Goal: Register for event/course

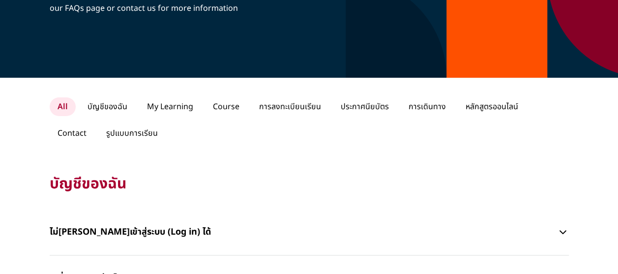
scroll to position [147, 0]
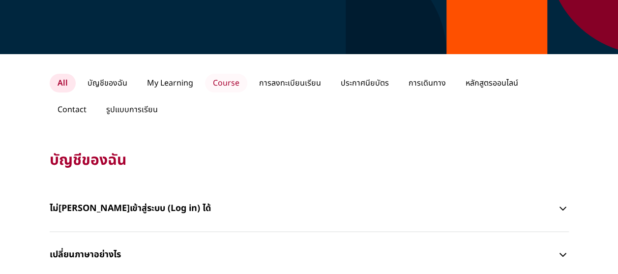
click at [225, 80] on p "Course" at bounding box center [226, 83] width 42 height 19
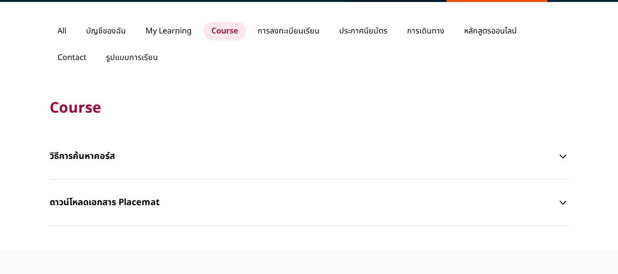
scroll to position [246, 0]
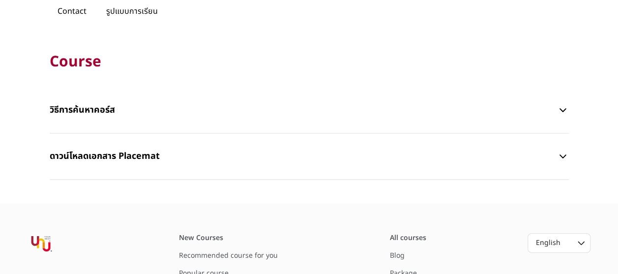
click at [87, 105] on p "วิธีการค้นหาคอร์ส" at bounding box center [304, 109] width 508 height 29
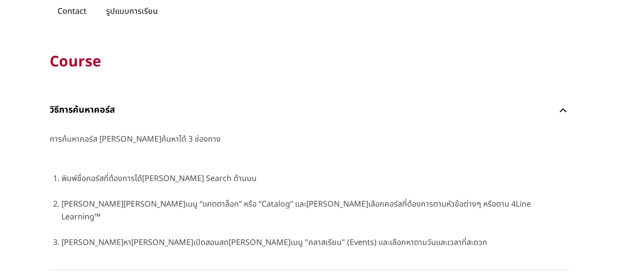
click at [87, 105] on p "วิธีการค้นหาคอร์ส" at bounding box center [304, 109] width 508 height 29
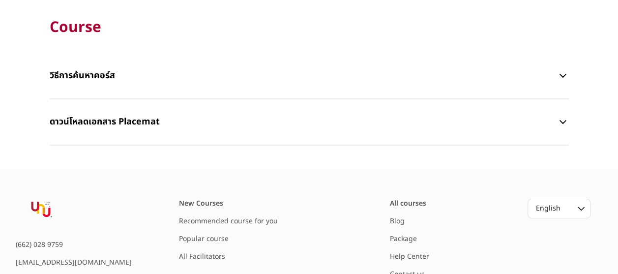
scroll to position [295, 0]
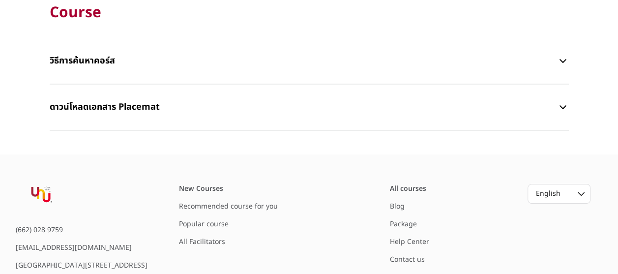
click at [121, 106] on p "ดาวน์โหลดเอกสาร Placemat" at bounding box center [304, 106] width 508 height 29
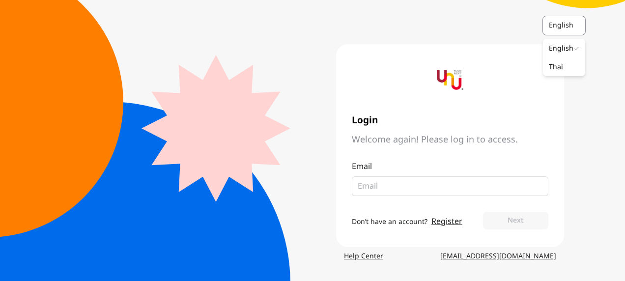
click at [554, 25] on div "English" at bounding box center [563, 26] width 28 height 10
click at [556, 66] on div "Thai" at bounding box center [556, 67] width 14 height 10
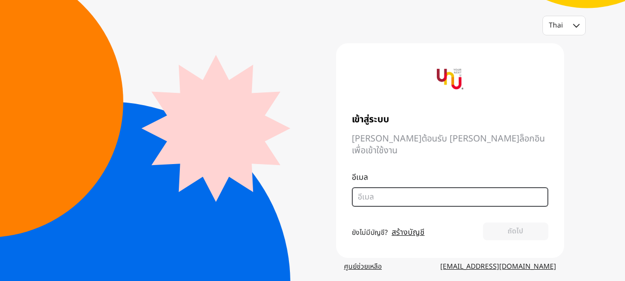
click at [382, 191] on input "email" at bounding box center [446, 197] width 177 height 12
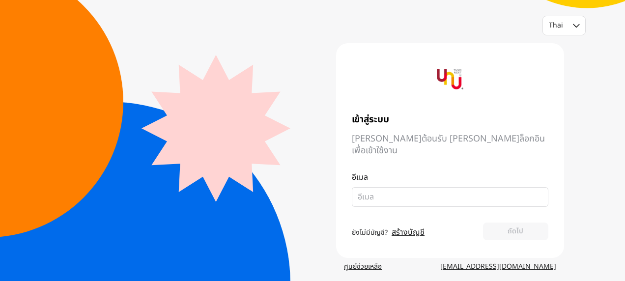
click at [398, 227] on link "สร้างบัญชี" at bounding box center [408, 233] width 33 height 12
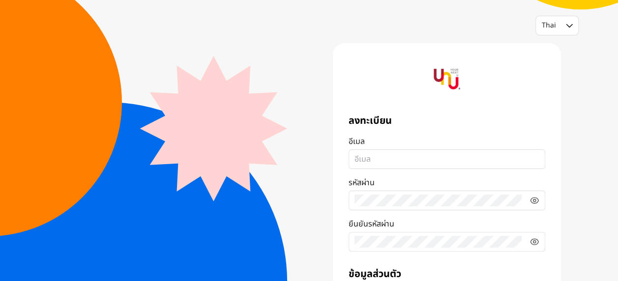
click at [369, 163] on input "อีเมล" at bounding box center [446, 159] width 185 height 12
type input "[DOMAIN_NAME][EMAIL_ADDRESS][DOMAIN_NAME]"
type input "Thitiya"
type input "Kiduan"
type input "0900587822"
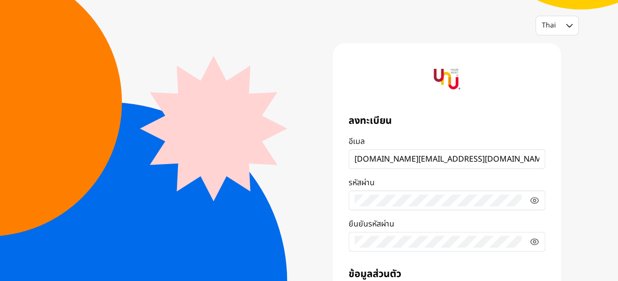
click at [380, 234] on fieldset at bounding box center [447, 242] width 197 height 20
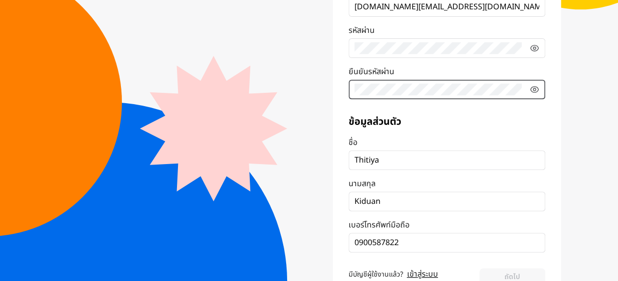
scroll to position [139, 0]
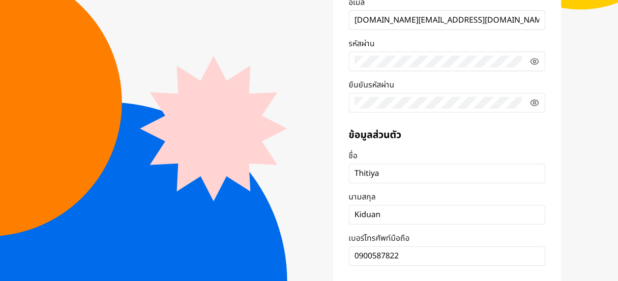
click at [473, 126] on form "ลงทะเบียน อีเมล [DOMAIN_NAME][EMAIL_ADDRESS][DOMAIN_NAME] รหัสผ่าน ยืนยันรหัสผ่…" at bounding box center [447, 137] width 197 height 324
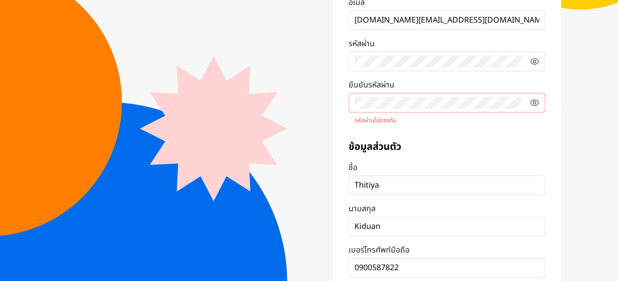
click at [449, 110] on fieldset at bounding box center [447, 103] width 197 height 20
click at [532, 100] on icon at bounding box center [534, 103] width 10 height 10
click at [448, 118] on p "รหัสผ่านไม่ตรงกัน" at bounding box center [446, 121] width 185 height 8
click at [528, 62] on fieldset at bounding box center [447, 62] width 197 height 20
click at [534, 61] on icon at bounding box center [534, 62] width 10 height 10
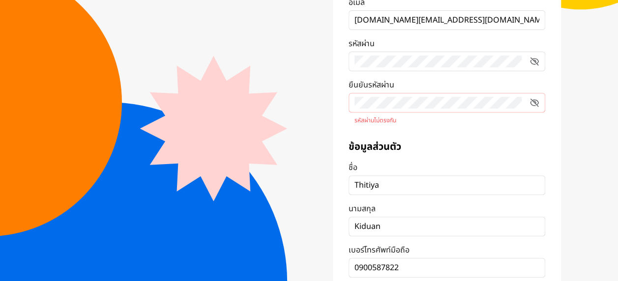
click at [446, 131] on form "ลงทะเบียน อีเมล [DOMAIN_NAME][EMAIL_ADDRESS][DOMAIN_NAME] รหัสผ่าน ยืนยันรหัสผ่…" at bounding box center [447, 143] width 197 height 336
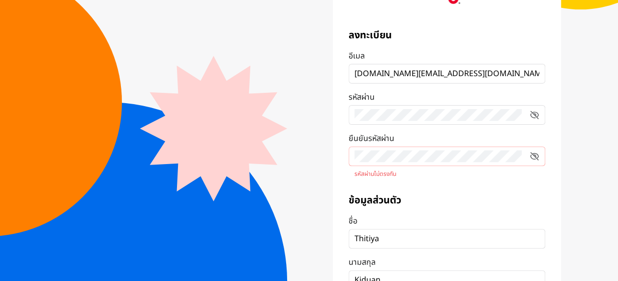
scroll to position [0, 0]
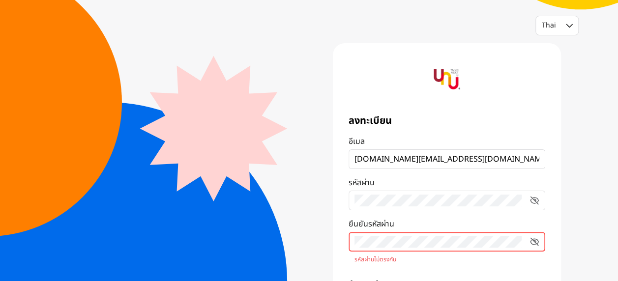
click at [337, 241] on div "ลงทะเบียน อีเมล [DOMAIN_NAME][EMAIL_ADDRESS][DOMAIN_NAME] รหัสผ่าน ยืนยันรหัสผ่…" at bounding box center [447, 254] width 228 height 423
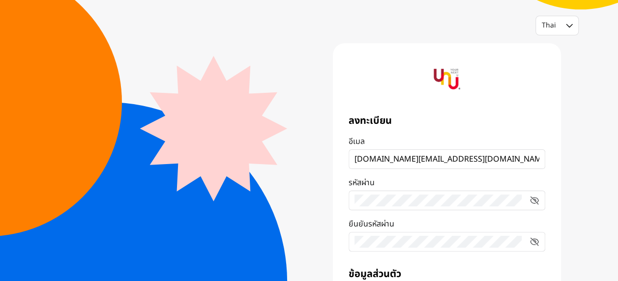
click at [567, 275] on div "Thai ลงทะเบียน อีเมล [DOMAIN_NAME][EMAIL_ADDRESS][DOMAIN_NAME] รหัสผ่าน ยืนยันร…" at bounding box center [309, 235] width 618 height 470
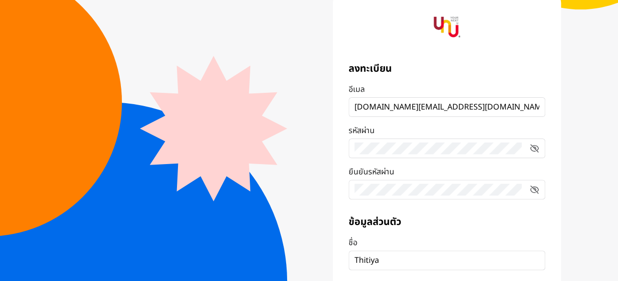
scroll to position [188, 0]
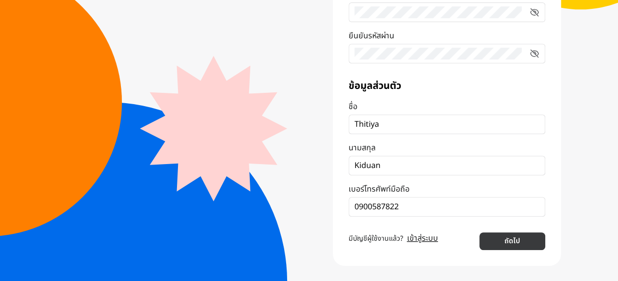
click at [507, 246] on button "ถัดไป" at bounding box center [511, 242] width 65 height 18
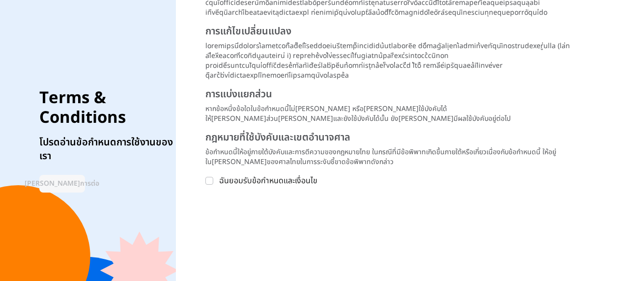
scroll to position [1494, 0]
click at [213, 180] on div at bounding box center [209, 181] width 8 height 8
click at [213, 180] on input "ฉันยอมรับข้อกำหนดและเงื่อนไข" at bounding box center [209, 181] width 8 height 8
checkbox input "true"
click at [74, 175] on button "[PERSON_NAME]การต่อ" at bounding box center [62, 184] width 46 height 18
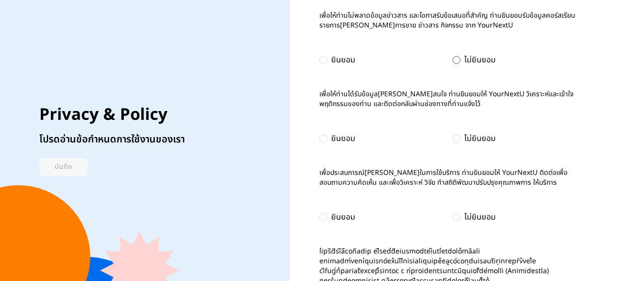
click at [454, 61] on div at bounding box center [457, 60] width 8 height 8
click at [456, 143] on div at bounding box center [457, 139] width 8 height 8
drag, startPoint x: 453, startPoint y: 223, endPoint x: 452, endPoint y: 212, distance: 10.4
click at [453, 221] on div at bounding box center [457, 217] width 8 height 8
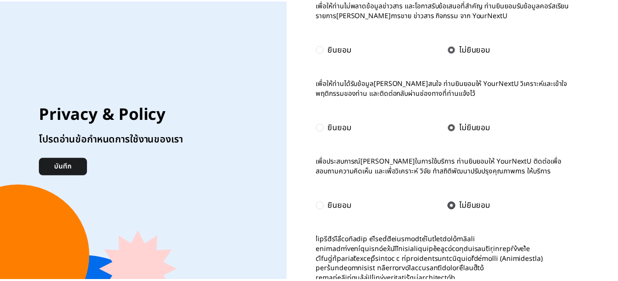
scroll to position [20, 0]
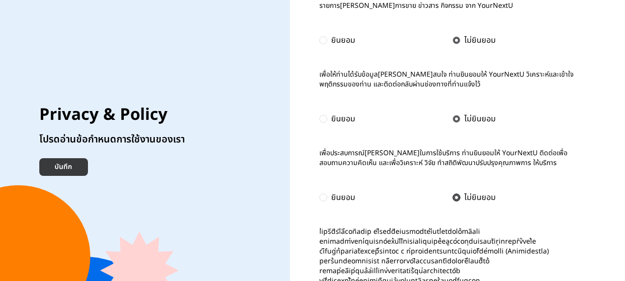
click at [64, 165] on button "บันทึก" at bounding box center [63, 167] width 49 height 18
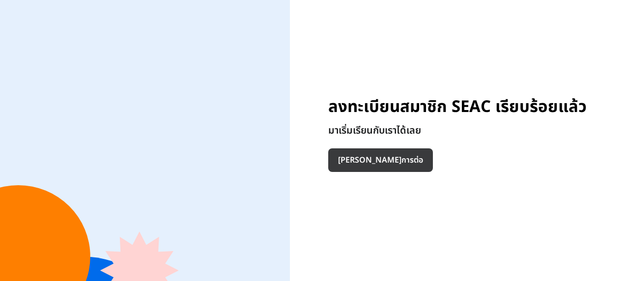
click at [346, 159] on button "[PERSON_NAME]การต่อ" at bounding box center [380, 160] width 105 height 24
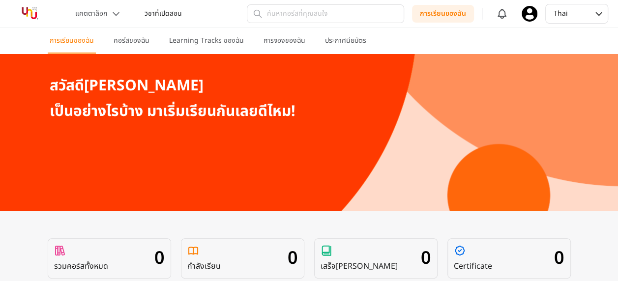
click at [151, 12] on p "วิชาที่เปิดสอน" at bounding box center [163, 14] width 37 height 10
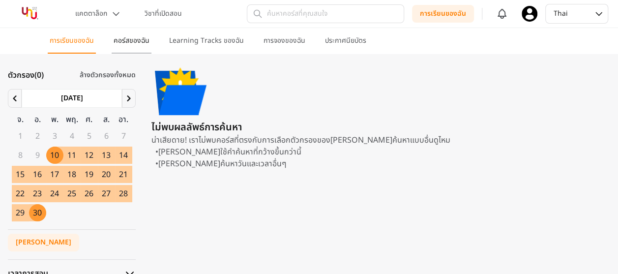
click at [137, 41] on p "คอร์สของฉัน" at bounding box center [132, 41] width 36 height 10
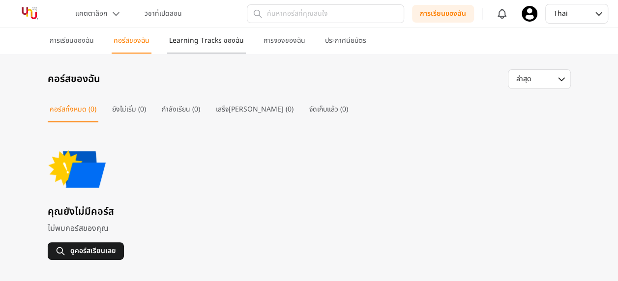
click at [203, 42] on p "Learning Tracks ของฉัน" at bounding box center [206, 41] width 75 height 10
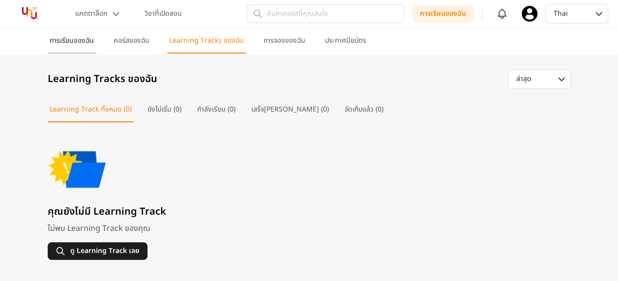
click at [83, 36] on p "การเรียนของฉัน" at bounding box center [72, 41] width 44 height 10
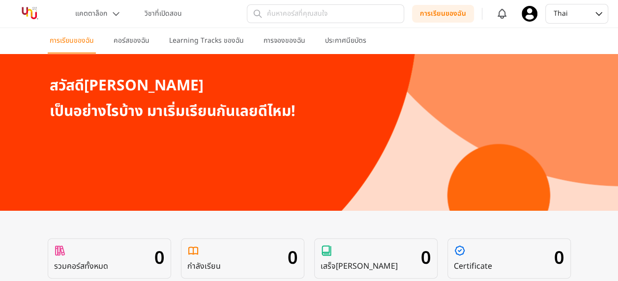
click at [29, 8] on img at bounding box center [30, 14] width 40 height 18
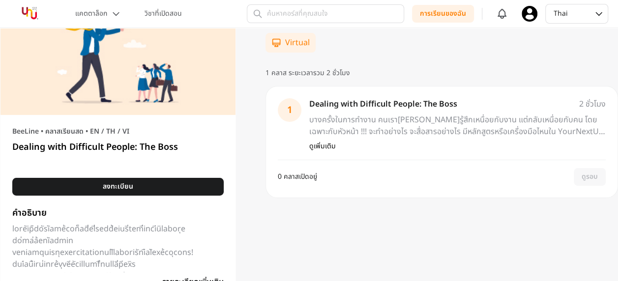
scroll to position [98, 0]
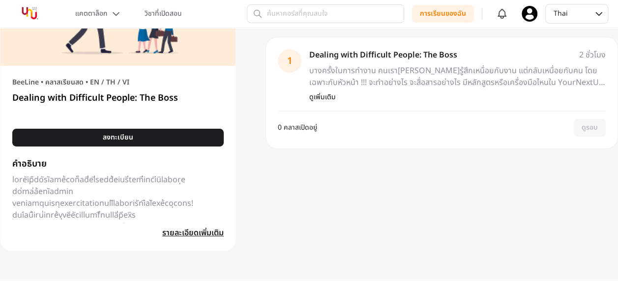
click at [189, 230] on span "รายละเอียดเพิ่มเติม" at bounding box center [192, 233] width 61 height 12
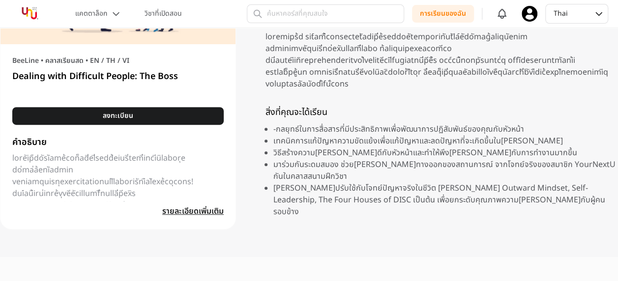
scroll to position [197, 0]
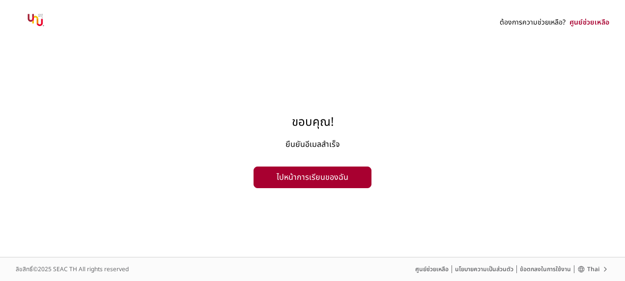
click at [330, 183] on button "ไปหน้าการเรียนของฉัน" at bounding box center [313, 178] width 118 height 22
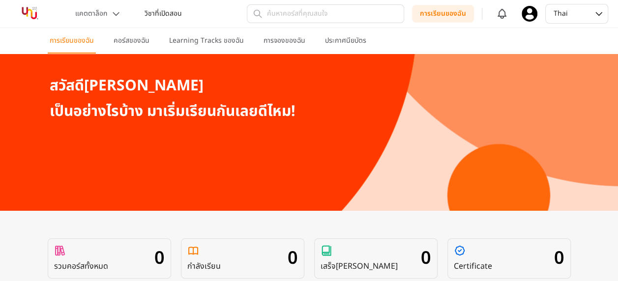
click at [155, 6] on button "วิชาที่เปิดสอน" at bounding box center [163, 14] width 49 height 18
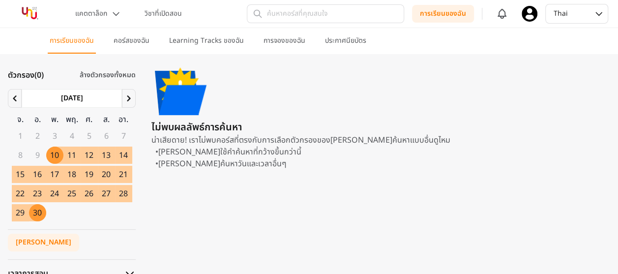
click at [54, 155] on span "10" at bounding box center [54, 155] width 9 height 12
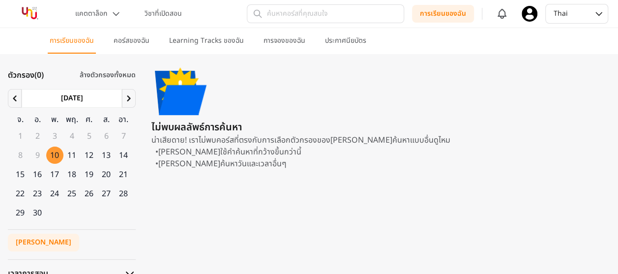
click at [129, 98] on icon at bounding box center [128, 98] width 3 height 6
click at [77, 150] on div "9" at bounding box center [71, 154] width 17 height 17
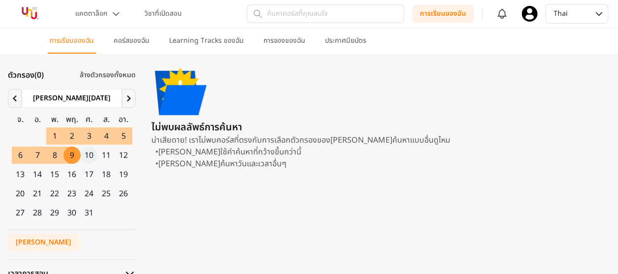
click at [91, 154] on span "10" at bounding box center [89, 155] width 9 height 12
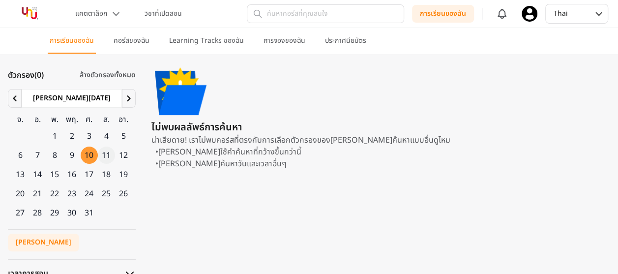
click at [102, 157] on span "11" at bounding box center [106, 155] width 9 height 12
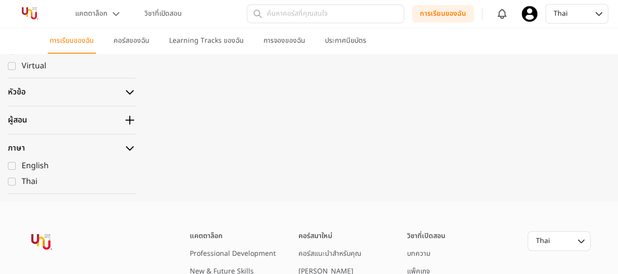
scroll to position [295, 0]
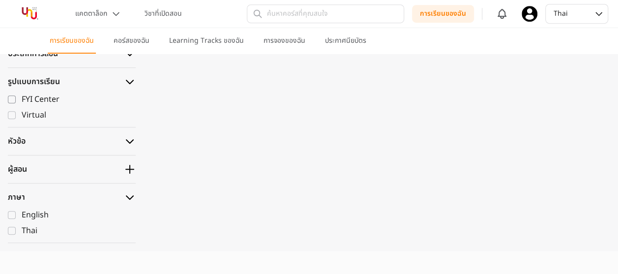
click at [14, 99] on icon at bounding box center [12, 99] width 6 height 6
click at [14, 99] on input "FYI Center" at bounding box center [12, 99] width 8 height 8
checkbox input "true"
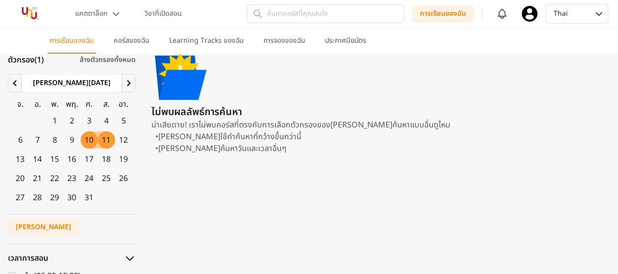
scroll to position [0, 0]
